Goal: Browse casually: Explore the website without a specific task or goal

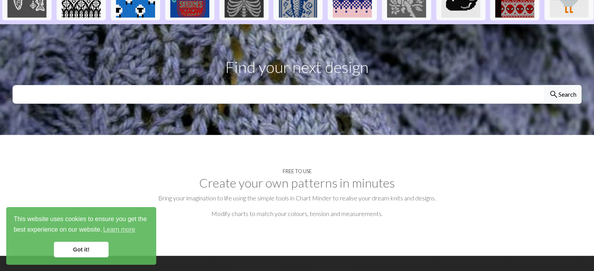
scroll to position [117, 0]
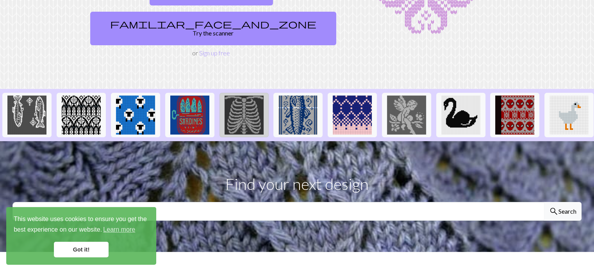
click at [238, 96] on img at bounding box center [244, 115] width 39 height 39
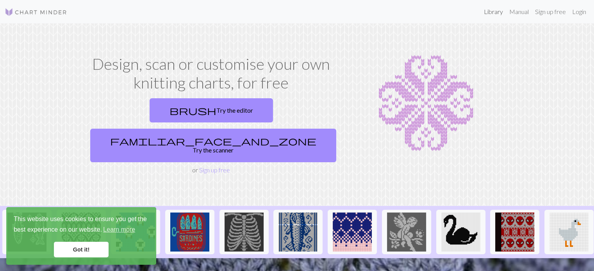
click at [489, 12] on link "Library" at bounding box center [493, 12] width 25 height 16
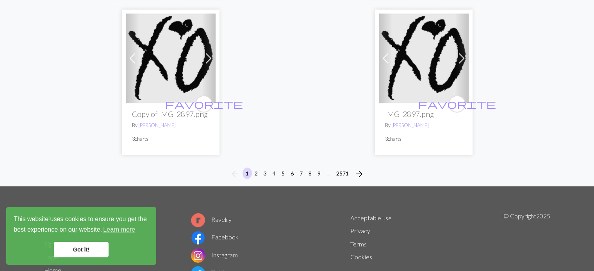
scroll to position [2075, 0]
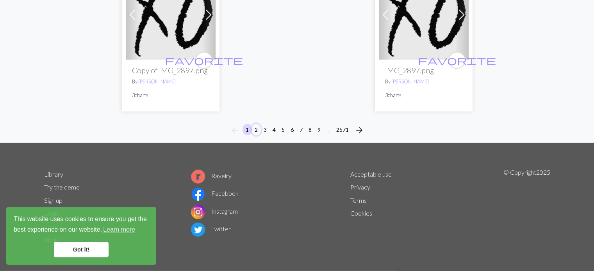
click at [257, 131] on button "2" at bounding box center [255, 129] width 9 height 11
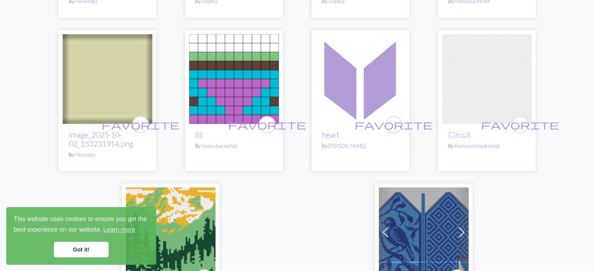
scroll to position [2069, 0]
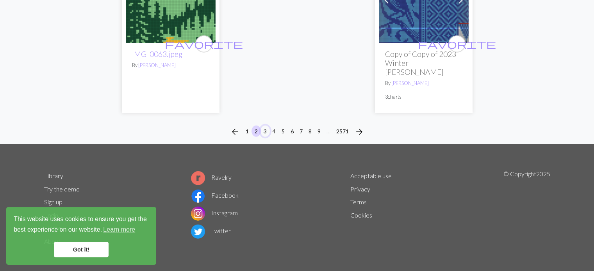
click at [267, 130] on button "3" at bounding box center [264, 131] width 9 height 11
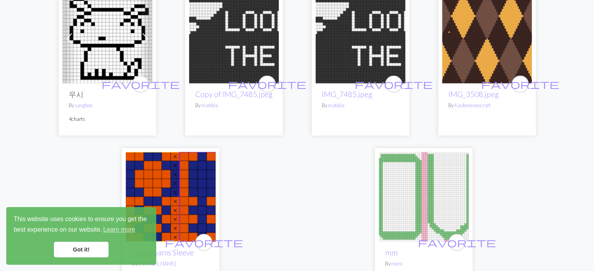
scroll to position [1952, 0]
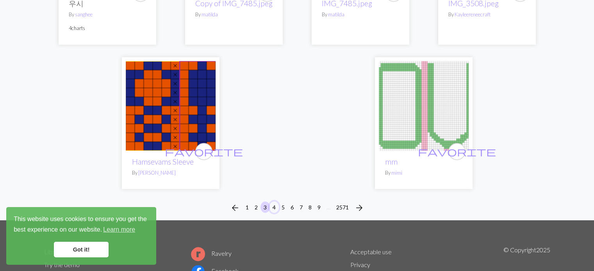
click at [274, 202] on button "4" at bounding box center [273, 207] width 9 height 11
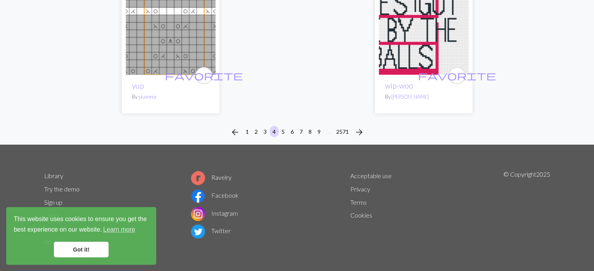
scroll to position [2034, 0]
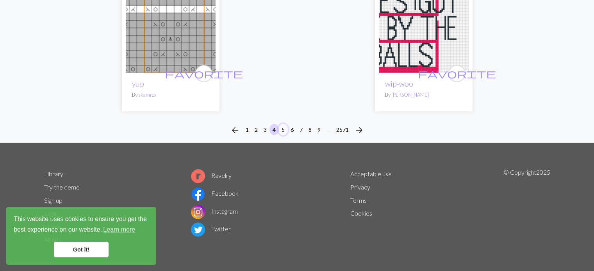
click at [281, 128] on button "5" at bounding box center [282, 129] width 9 height 11
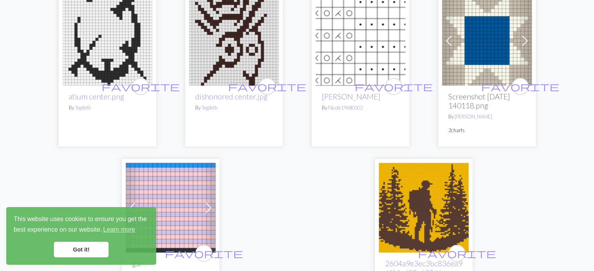
scroll to position [2108, 0]
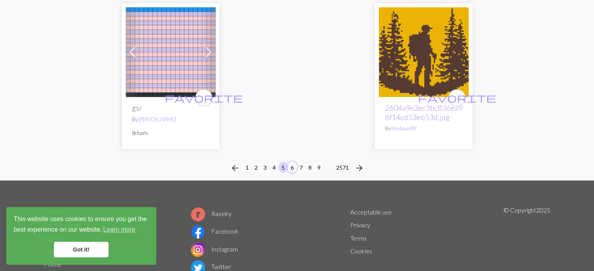
click at [292, 162] on button "6" at bounding box center [291, 167] width 9 height 11
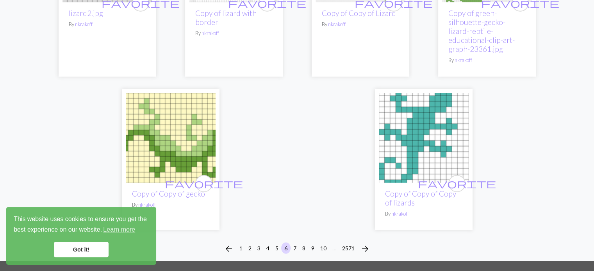
scroll to position [2030, 0]
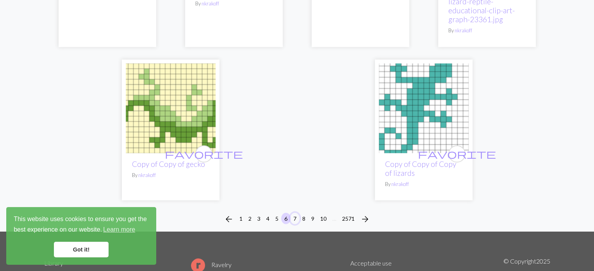
click at [294, 213] on button "7" at bounding box center [294, 218] width 9 height 11
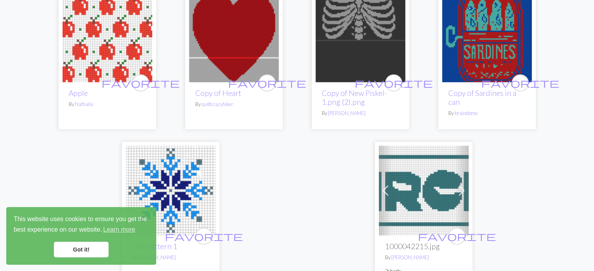
scroll to position [2030, 0]
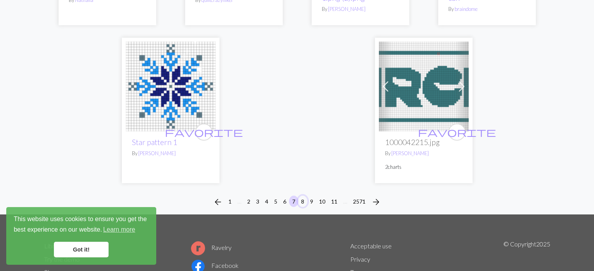
click at [303, 196] on button "8" at bounding box center [302, 201] width 9 height 11
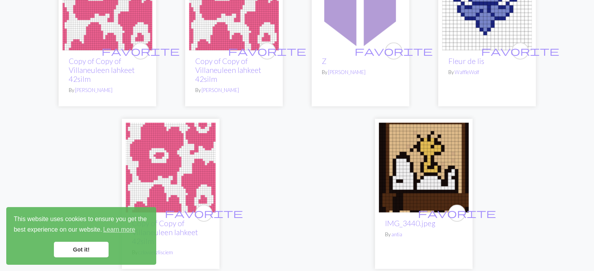
scroll to position [2030, 0]
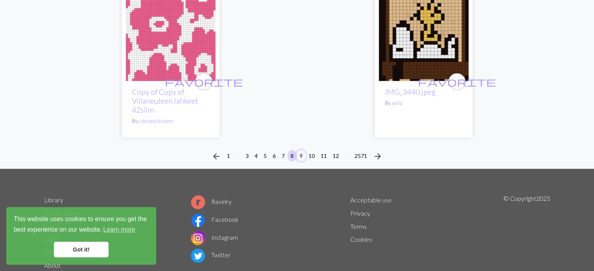
click at [302, 154] on button "9" at bounding box center [300, 155] width 9 height 11
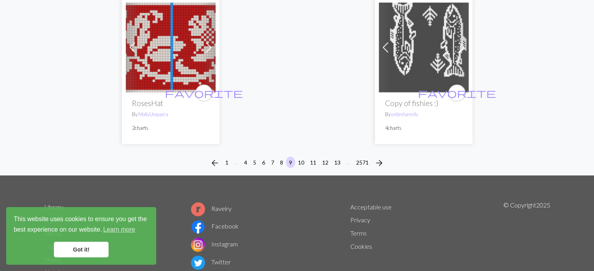
scroll to position [2030, 0]
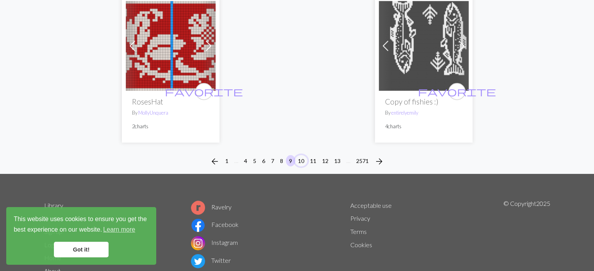
click at [300, 155] on button "10" at bounding box center [301, 160] width 12 height 11
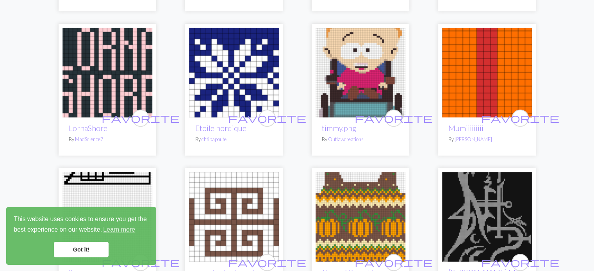
scroll to position [351, 0]
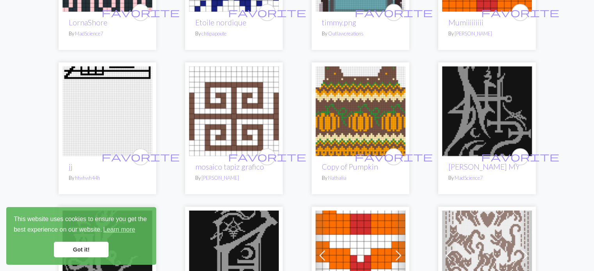
click at [82, 249] on link "Got it!" at bounding box center [81, 250] width 55 height 16
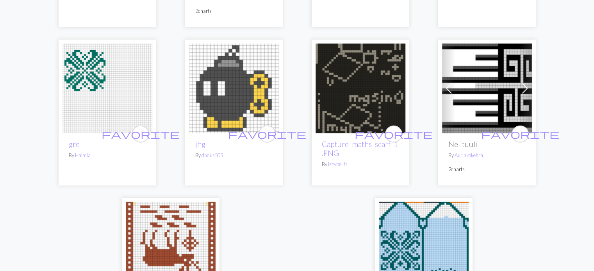
scroll to position [2030, 0]
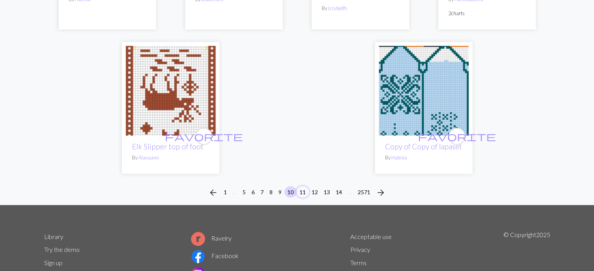
click at [303, 187] on button "11" at bounding box center [302, 192] width 12 height 11
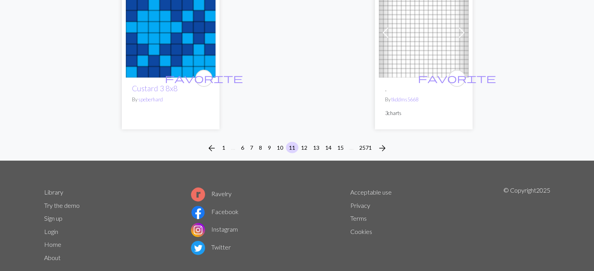
scroll to position [2108, 0]
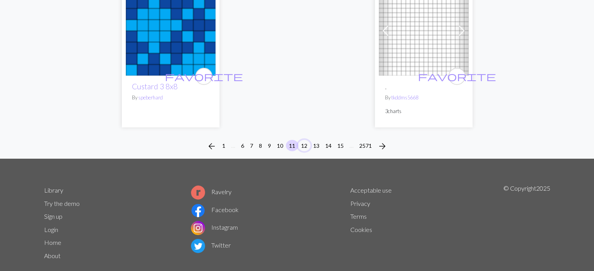
click at [303, 140] on button "12" at bounding box center [304, 145] width 12 height 11
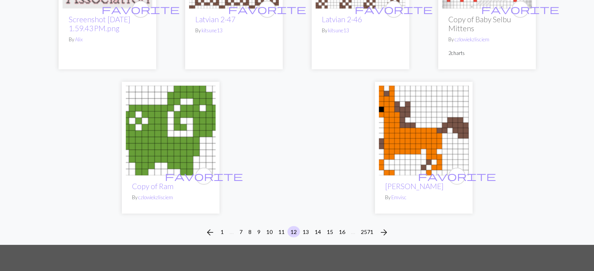
scroll to position [2108, 0]
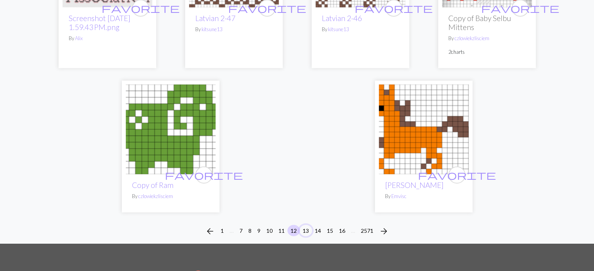
click at [305, 225] on button "13" at bounding box center [305, 230] width 12 height 11
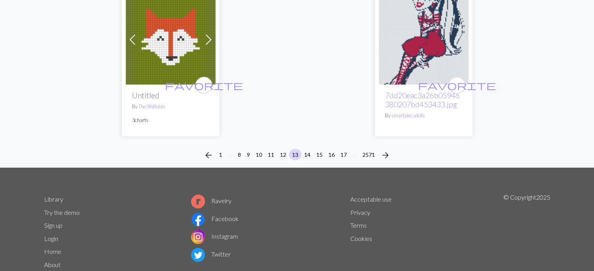
scroll to position [2105, 0]
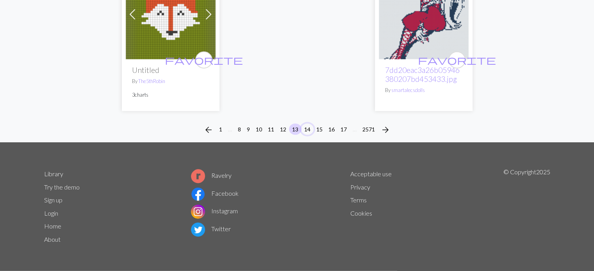
click at [308, 128] on button "14" at bounding box center [307, 129] width 12 height 11
